Goal: Information Seeking & Learning: Learn about a topic

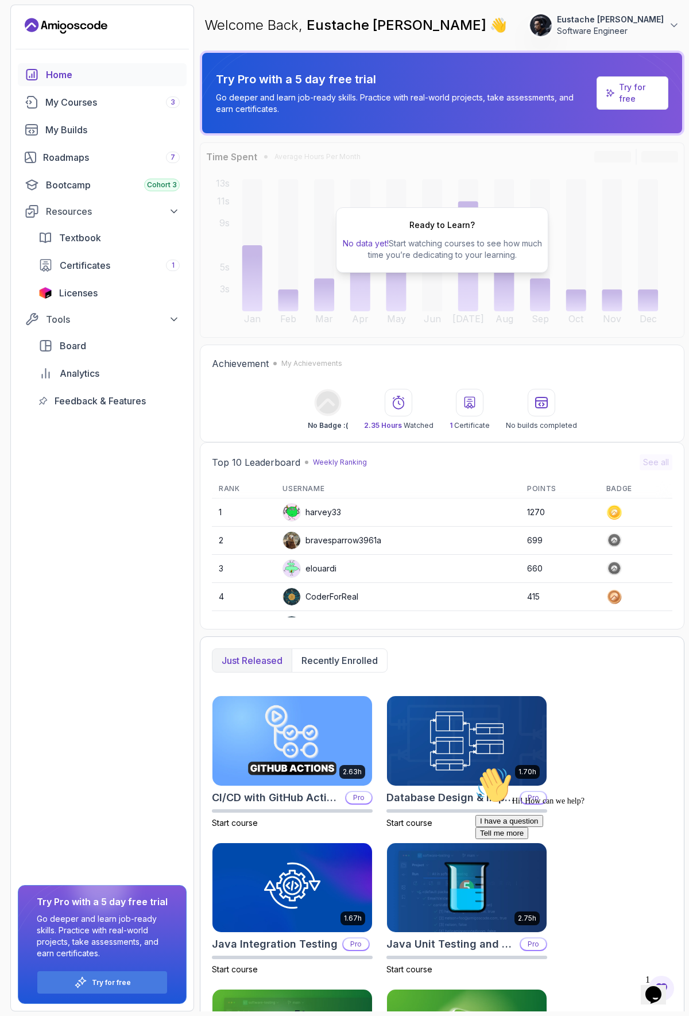
click at [136, 524] on div "Home My Courses 3 My Builds Roadmaps 7 Bootcamp Cohort 3 Resources Textbook Cer…" at bounding box center [102, 537] width 183 height 948
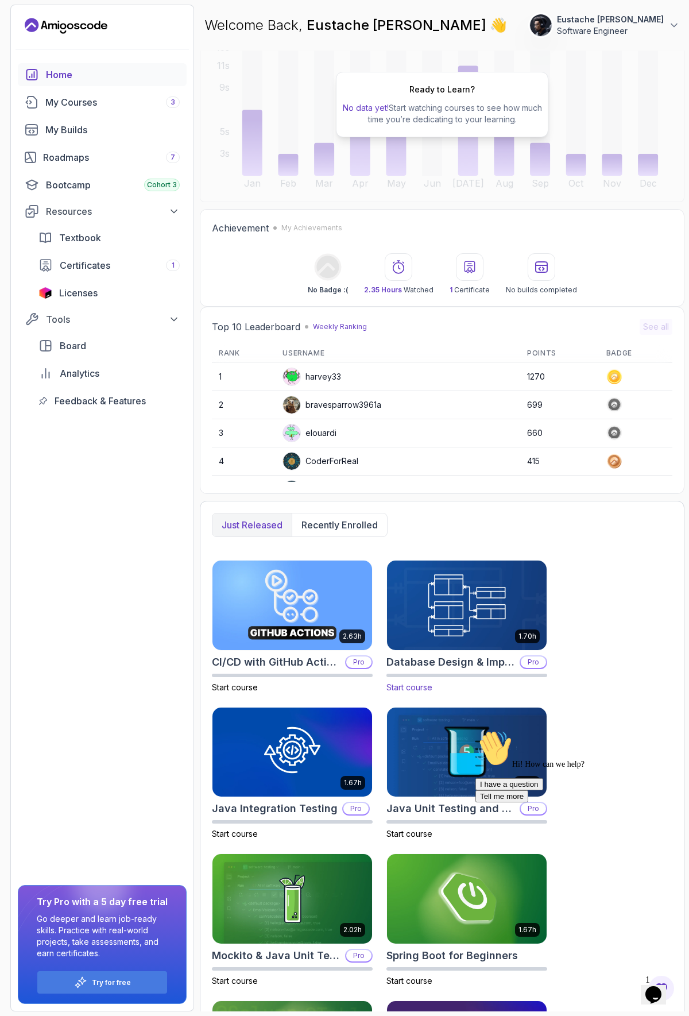
scroll to position [269, 0]
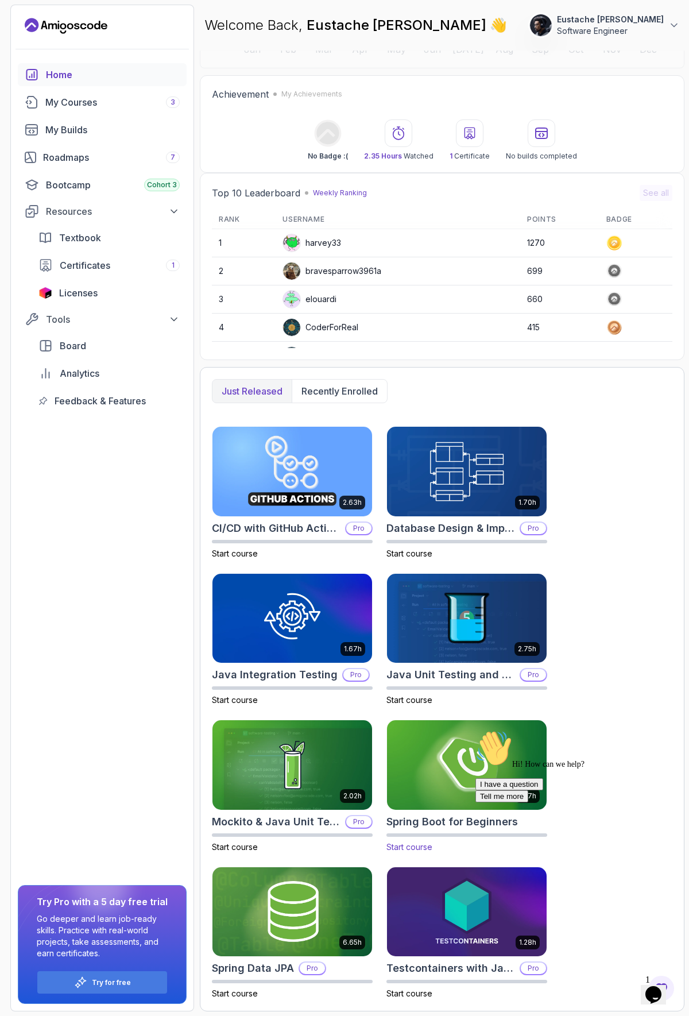
click at [441, 801] on img at bounding box center [467, 765] width 168 height 94
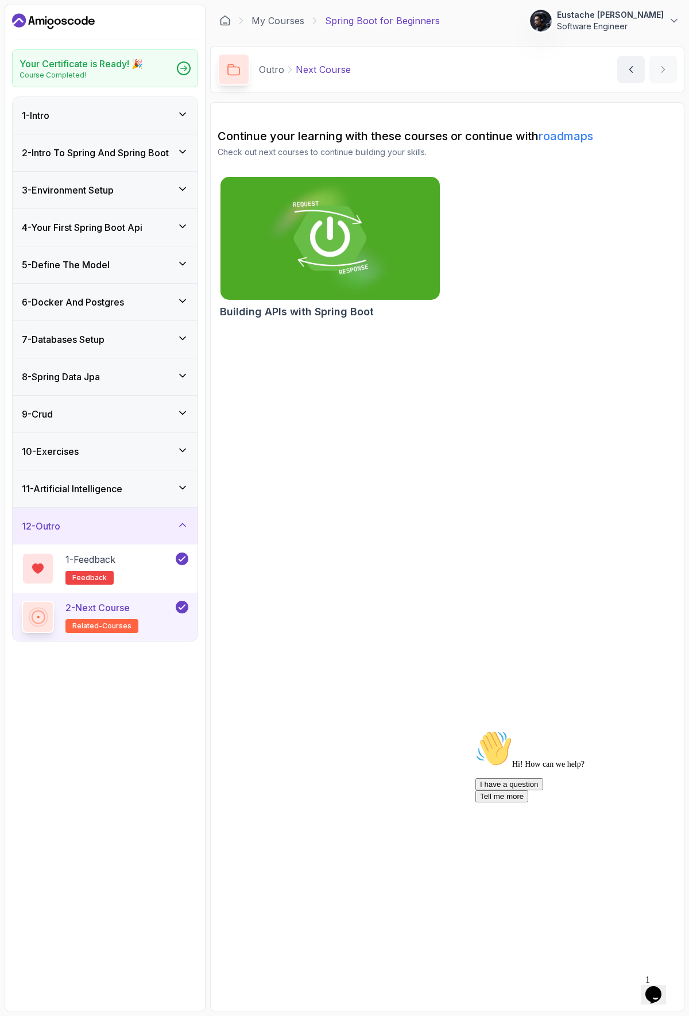
click at [179, 528] on icon at bounding box center [182, 524] width 11 height 11
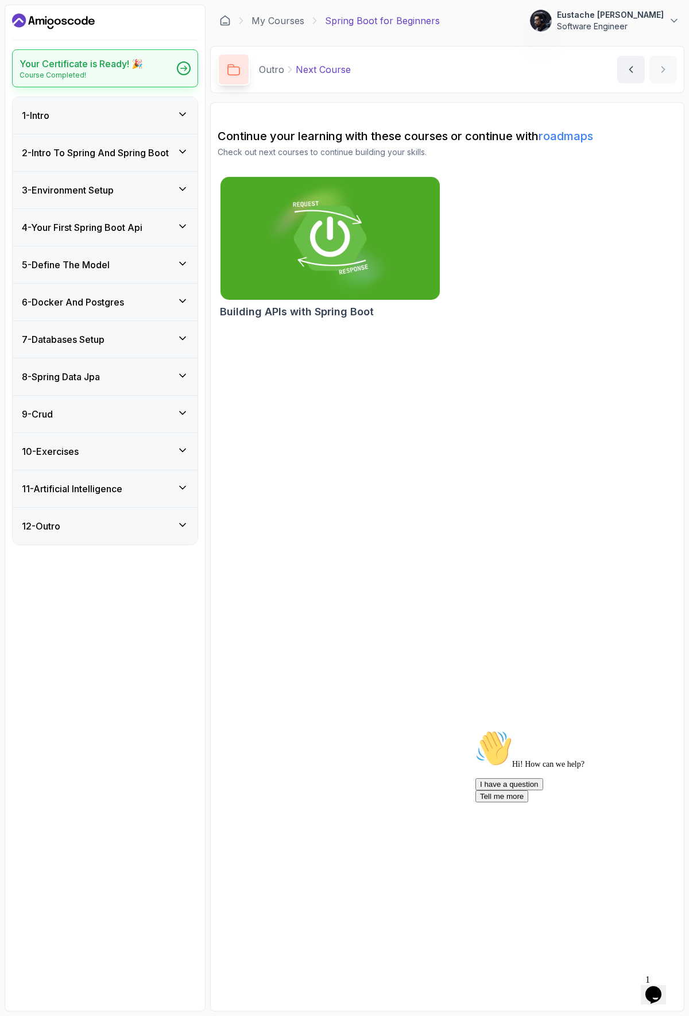
click at [99, 74] on p "Course Completed!" at bounding box center [81, 75] width 123 height 9
click at [93, 25] on icon "Dashboard" at bounding box center [53, 21] width 83 height 18
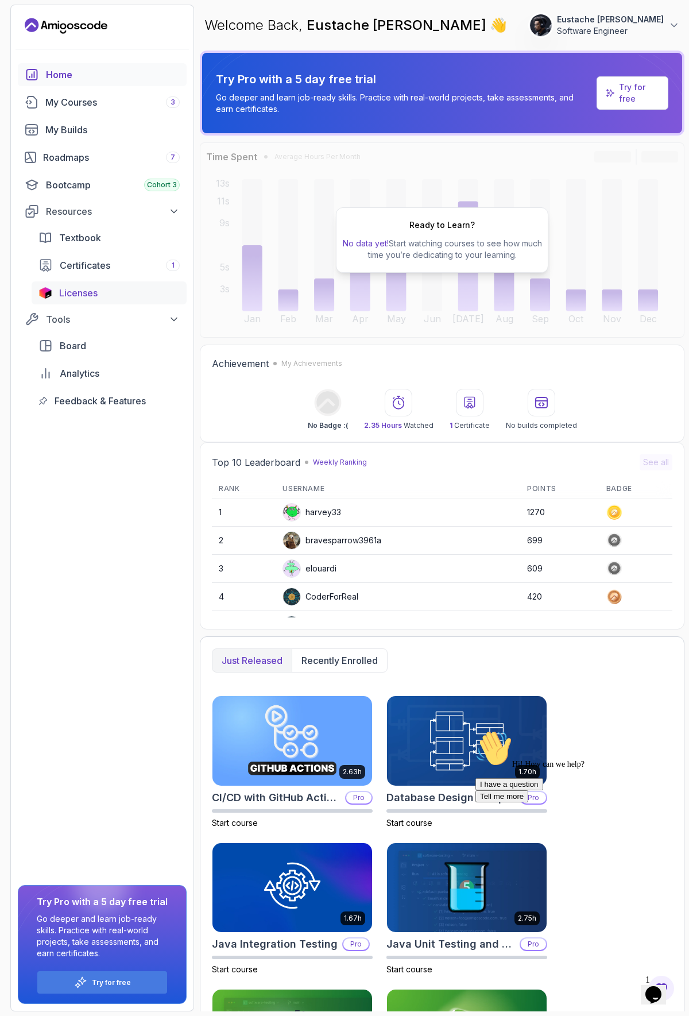
click at [67, 291] on span "Licenses" at bounding box center [78, 293] width 38 height 14
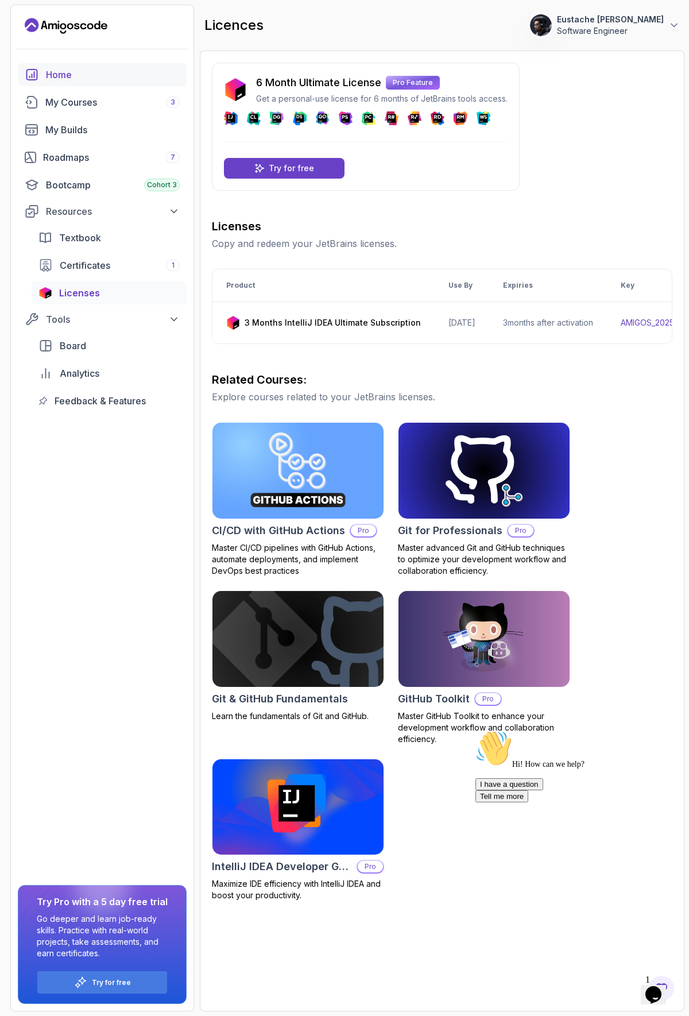
click at [74, 72] on div "Home" at bounding box center [113, 75] width 134 height 14
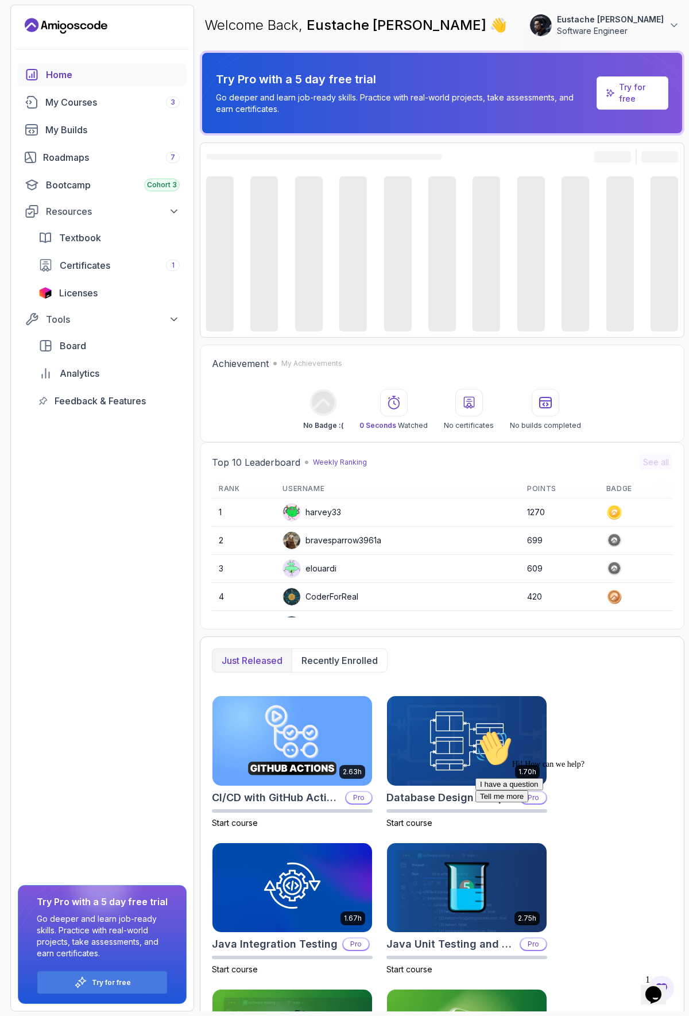
scroll to position [269, 0]
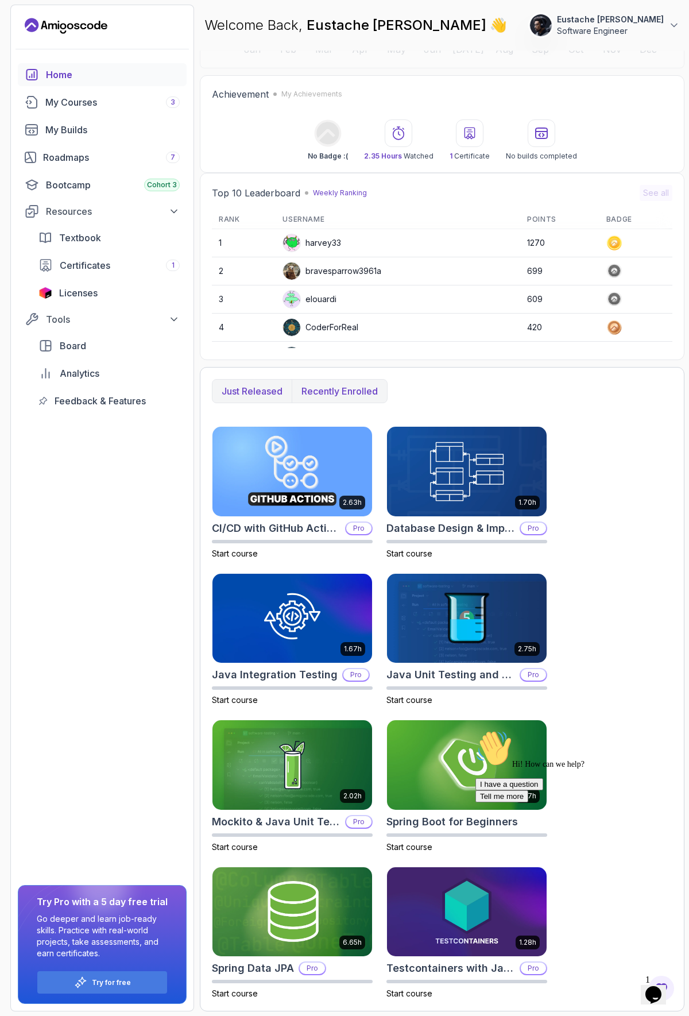
click at [348, 395] on p "Recently enrolled" at bounding box center [340, 391] width 76 height 14
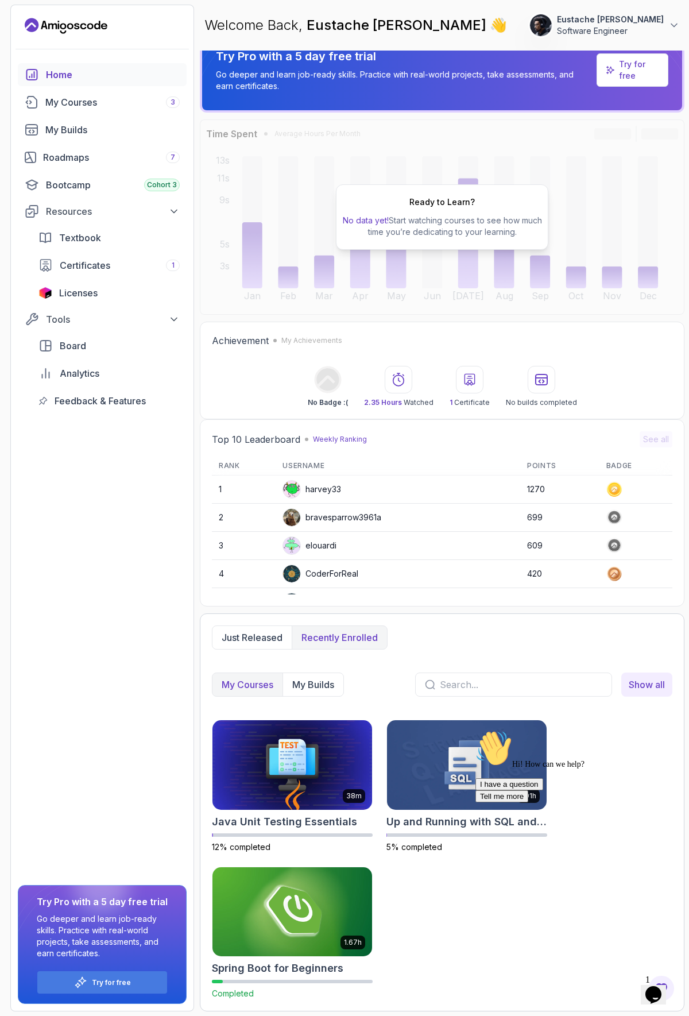
scroll to position [23, 0]
click at [316, 808] on img at bounding box center [293, 765] width 168 height 94
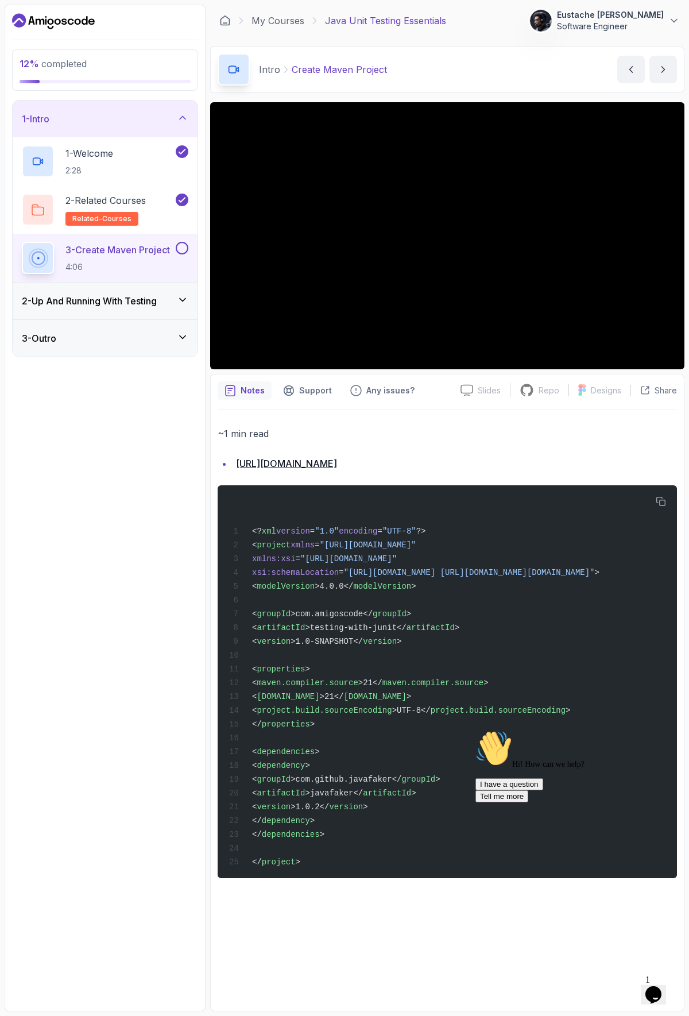
click at [476, 730] on icon "Chat attention grabber" at bounding box center [476, 730] width 0 height 0
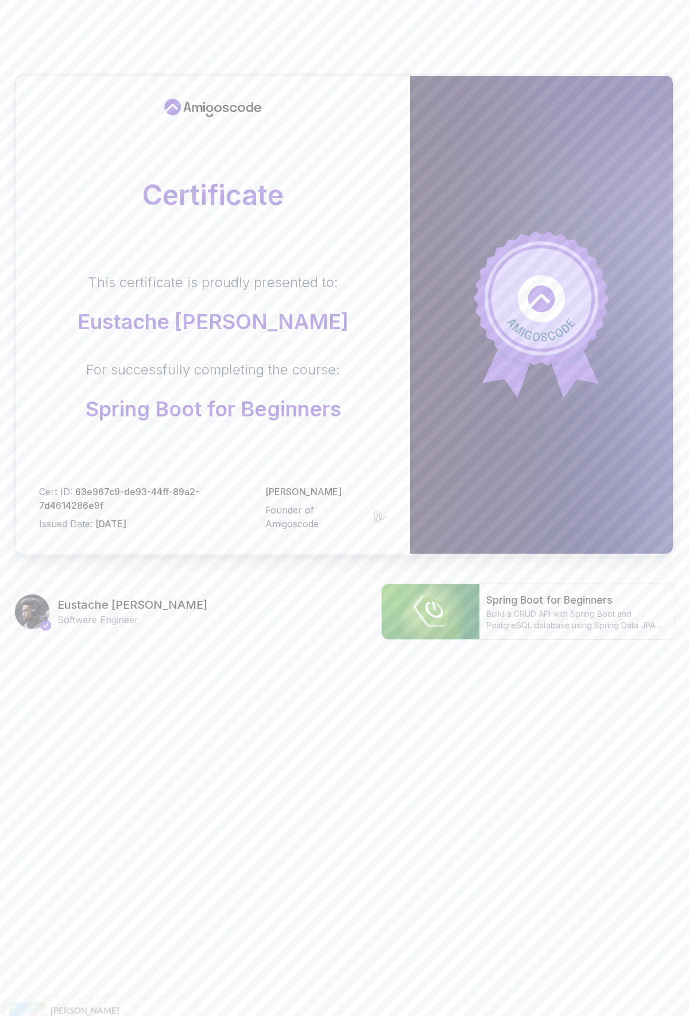
click at [251, 741] on html "Certificate This certificate is proudly presented to: Eustache Kamala Katembo F…" at bounding box center [344, 370] width 689 height 741
click at [490, 422] on body "Certificate This certificate is proudly presented to: Eustache Kamala Katembo F…" at bounding box center [344, 370] width 689 height 741
